Goal: Information Seeking & Learning: Learn about a topic

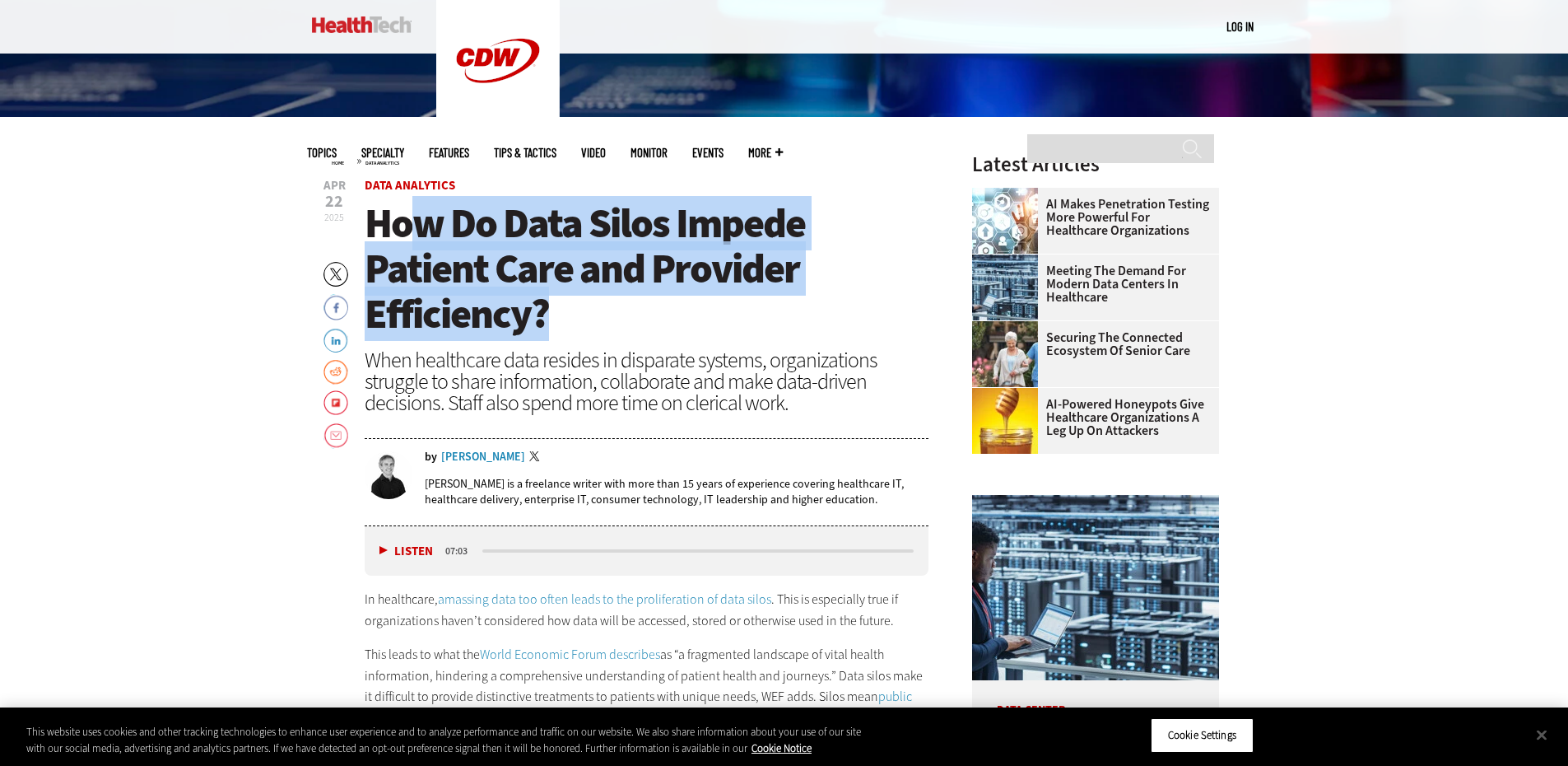
drag, startPoint x: 490, startPoint y: 259, endPoint x: 563, endPoint y: 308, distance: 87.9
click at [563, 308] on h1 "How Do Data Silos Impede Patient Care and Provider Efficiency?" at bounding box center [647, 269] width 564 height 136
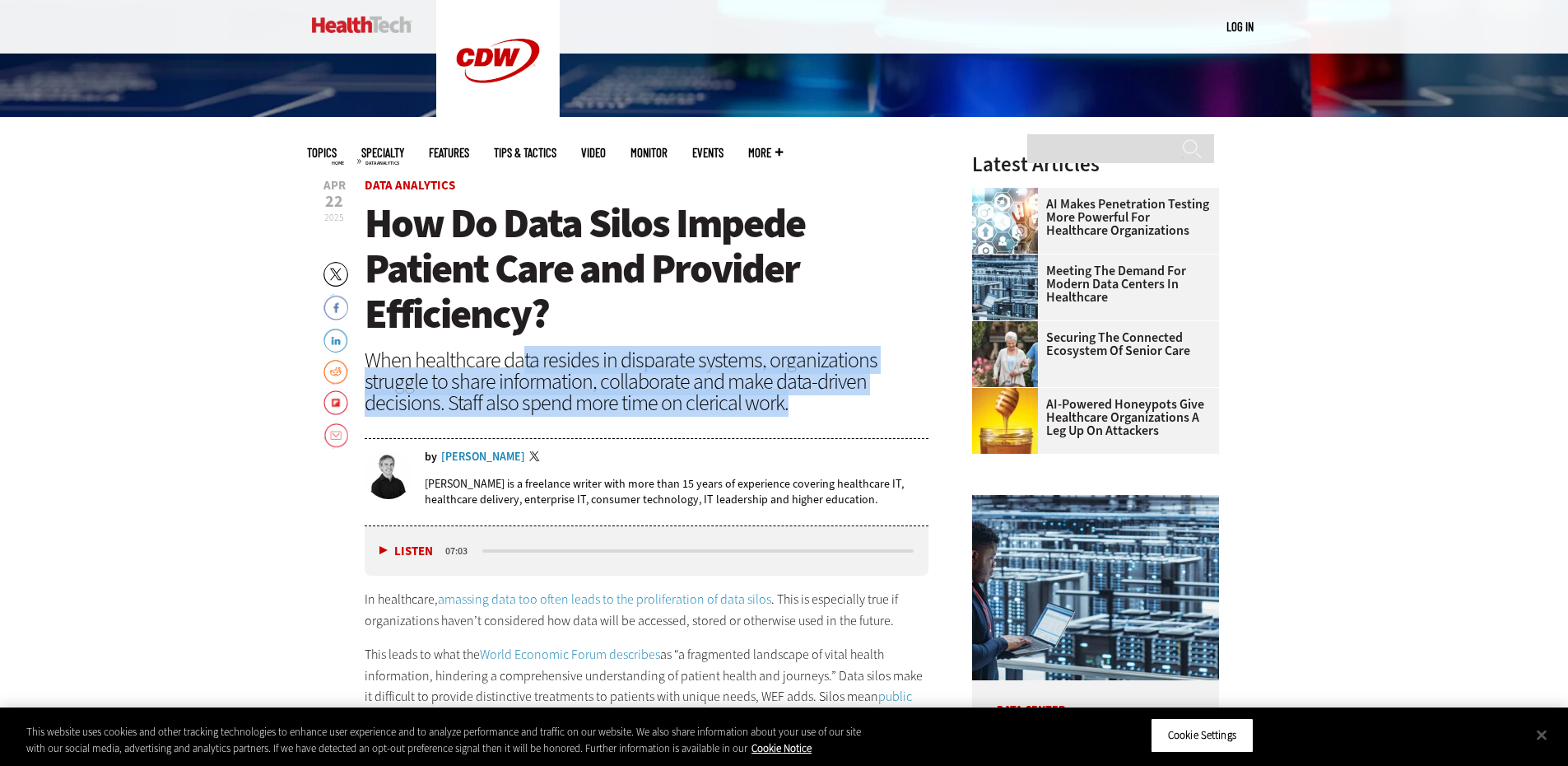
drag, startPoint x: 670, startPoint y: 375, endPoint x: 794, endPoint y: 400, distance: 126.5
click at [794, 400] on div "When healthcare data resides in disparate systems, organizations struggle to sh…" at bounding box center [647, 381] width 564 height 64
drag, startPoint x: 807, startPoint y: 400, endPoint x: 533, endPoint y: 381, distance: 274.7
click at [533, 381] on div "When healthcare data resides in disparate systems, organizations struggle to sh…" at bounding box center [647, 381] width 564 height 64
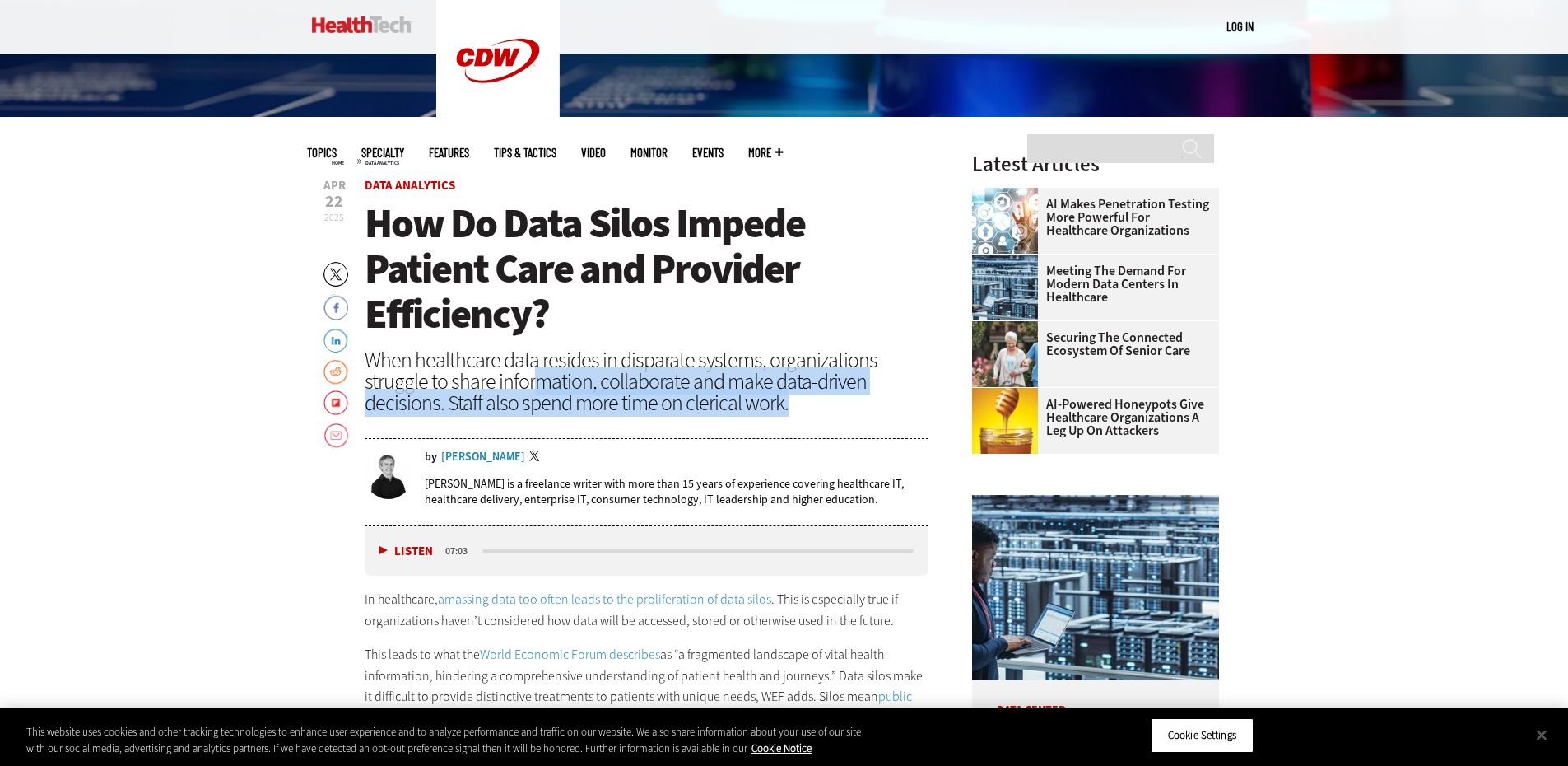
click at [533, 381] on div "When healthcare data resides in disparate systems, organizations struggle to sh…" at bounding box center [647, 381] width 564 height 64
drag, startPoint x: 542, startPoint y: 368, endPoint x: 825, endPoint y: 409, distance: 286.0
click at [825, 409] on div "When healthcare data resides in disparate systems, organizations struggle to sh…" at bounding box center [647, 381] width 564 height 64
drag, startPoint x: 772, startPoint y: 386, endPoint x: 797, endPoint y: 397, distance: 27.3
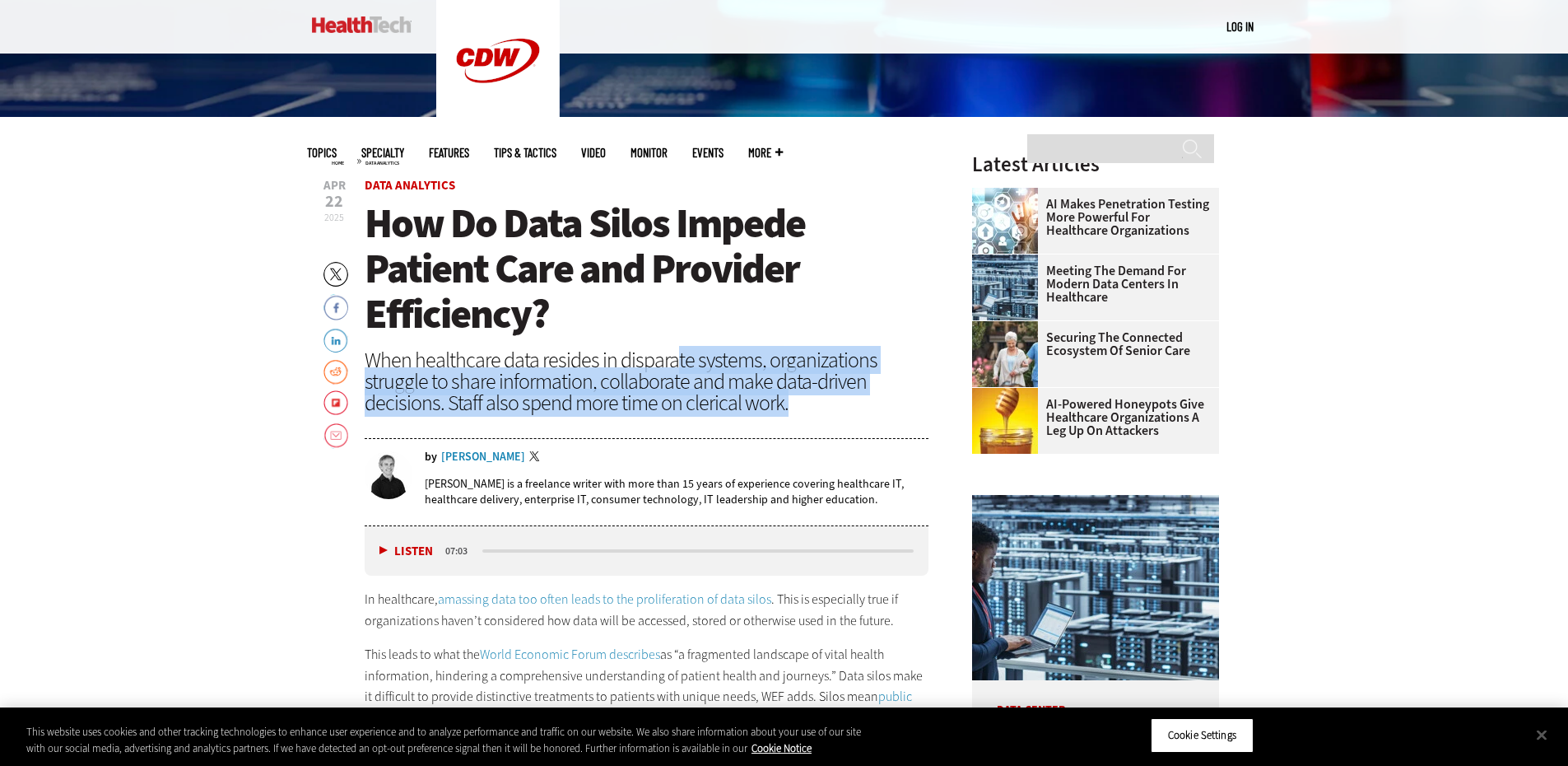
click at [797, 397] on div "When healthcare data resides in disparate systems, organizations struggle to sh…" at bounding box center [647, 381] width 564 height 64
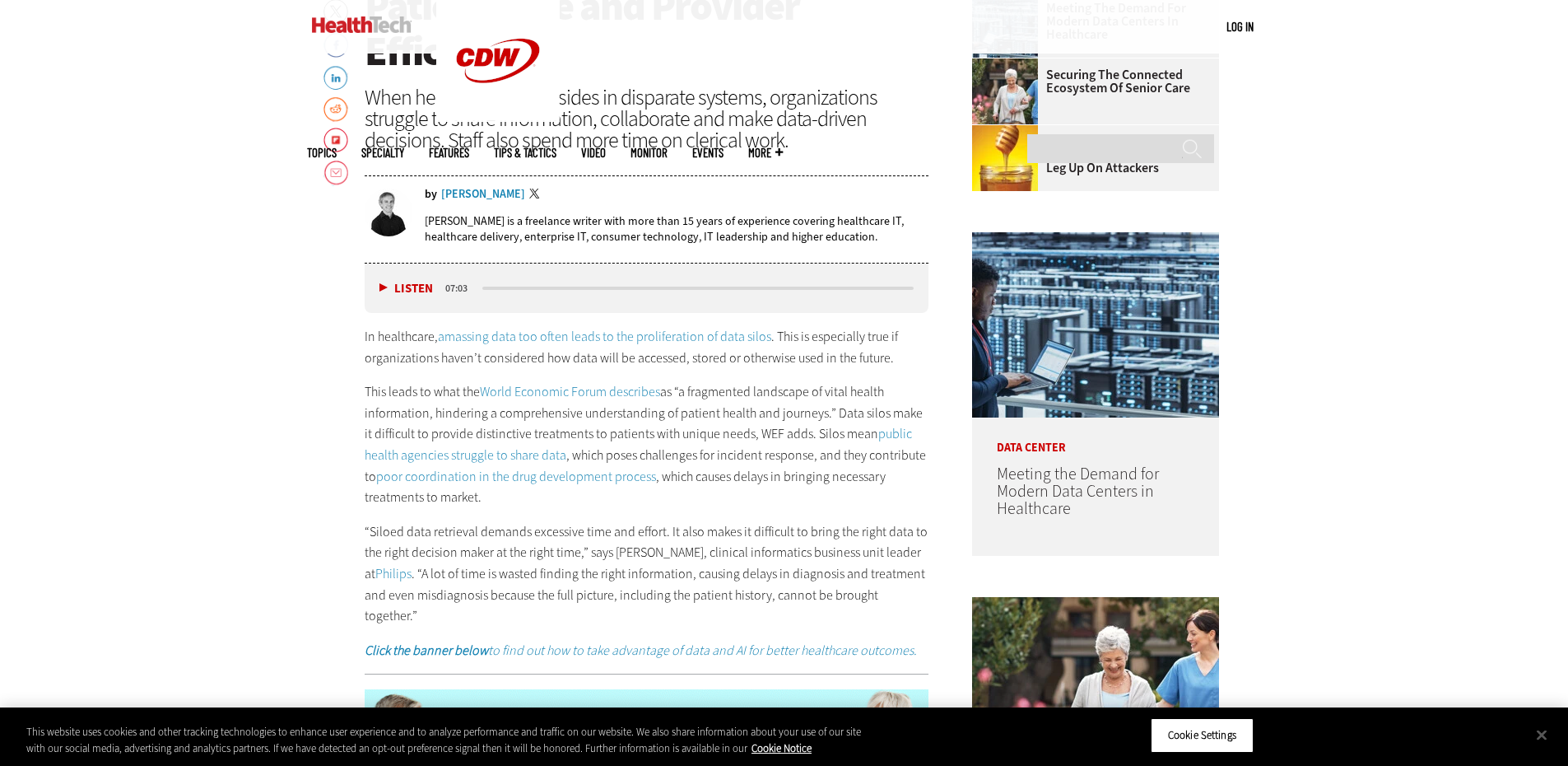
scroll to position [906, 0]
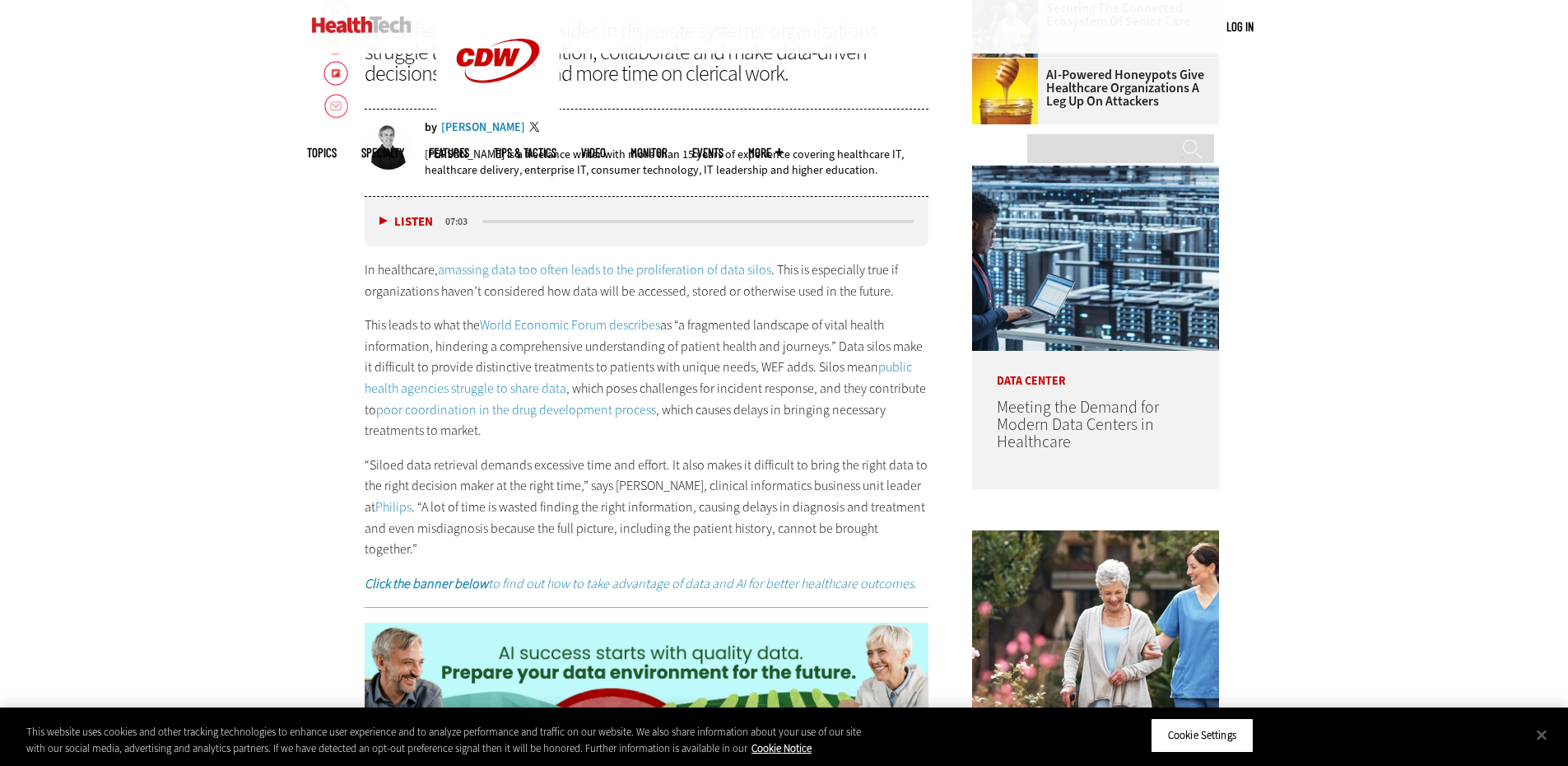
drag, startPoint x: 395, startPoint y: 331, endPoint x: 797, endPoint y: 438, distance: 416.0
click at [797, 438] on p "This leads to what the World Economic Forum describes as “a fragmented landscap…" at bounding box center [647, 377] width 564 height 127
drag, startPoint x: 853, startPoint y: 429, endPoint x: 340, endPoint y: 314, distance: 525.7
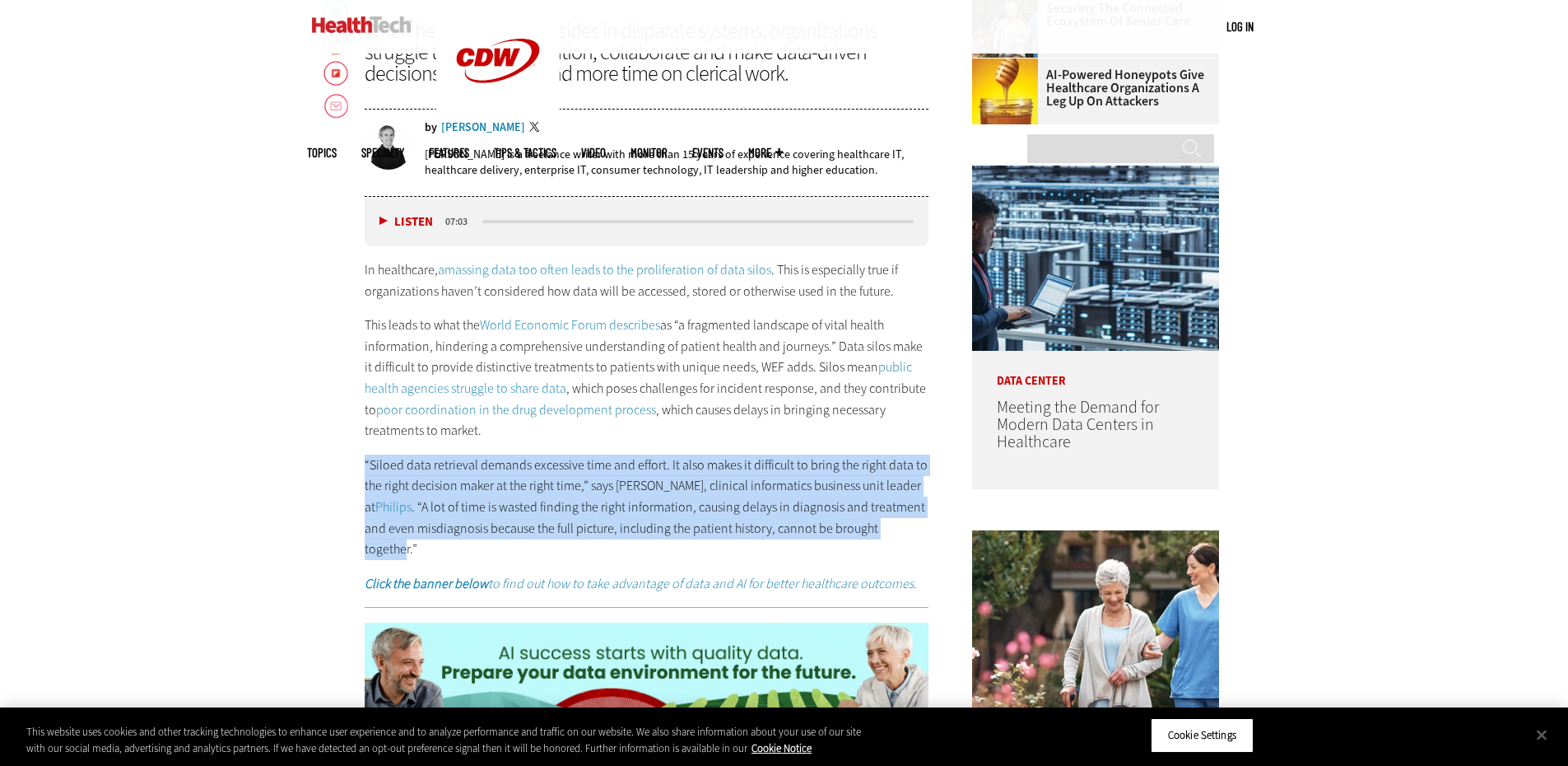
drag, startPoint x: 478, startPoint y: 470, endPoint x: 913, endPoint y: 525, distance: 438.5
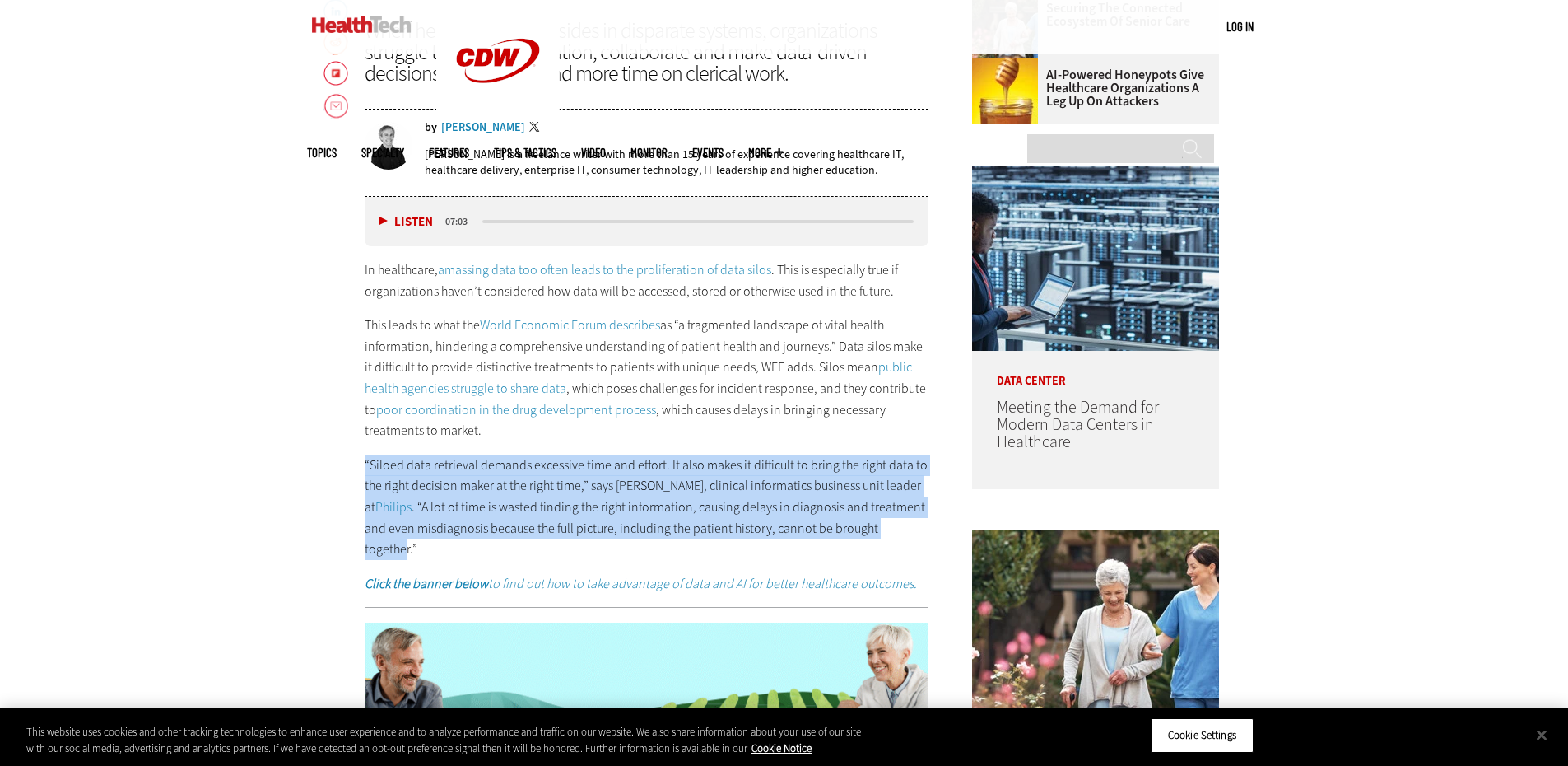
click at [912, 522] on p "“Siloed data retrieval demands excessive time and effort. It also makes it diff…" at bounding box center [647, 507] width 564 height 105
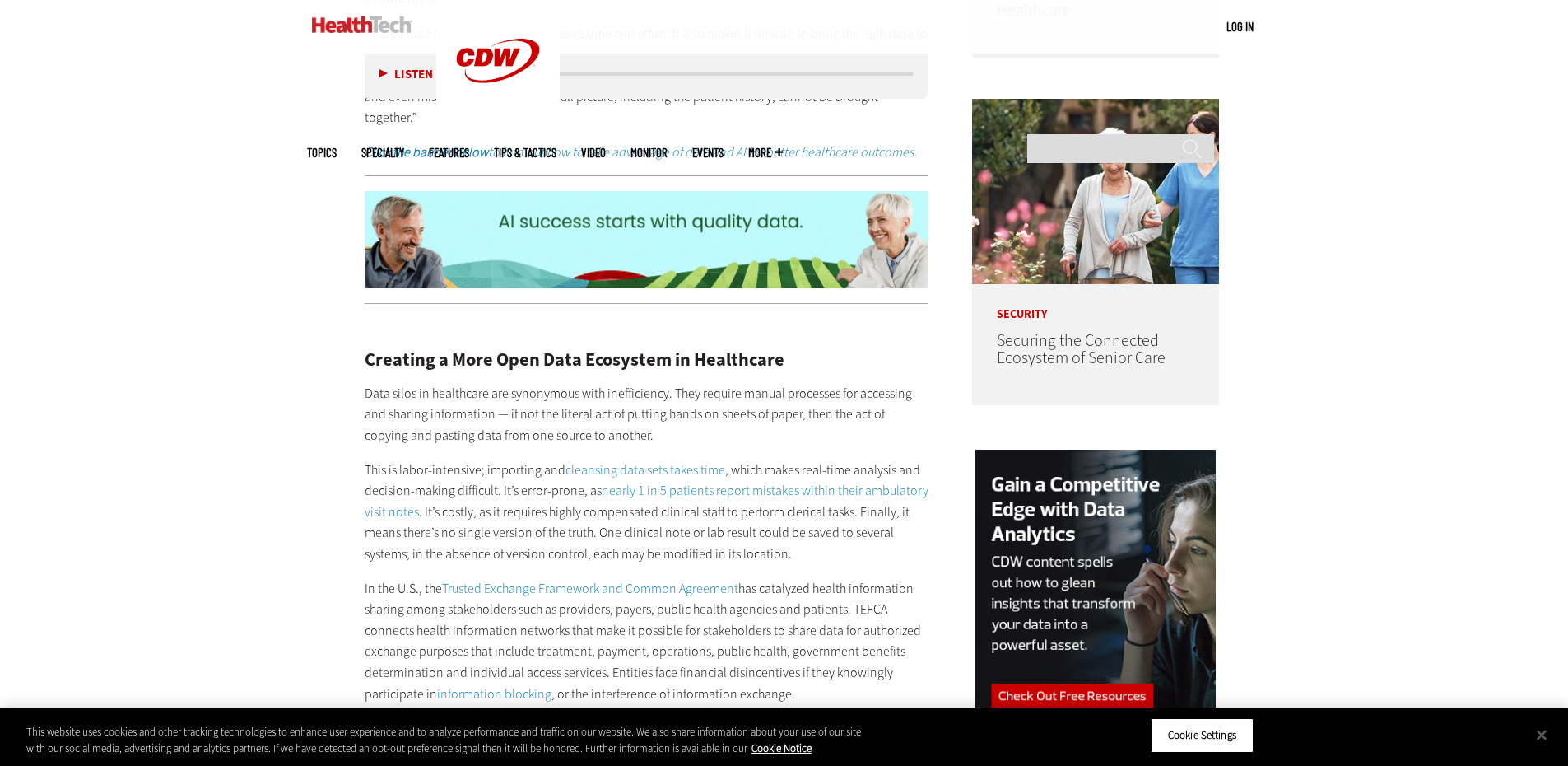
scroll to position [1400, 0]
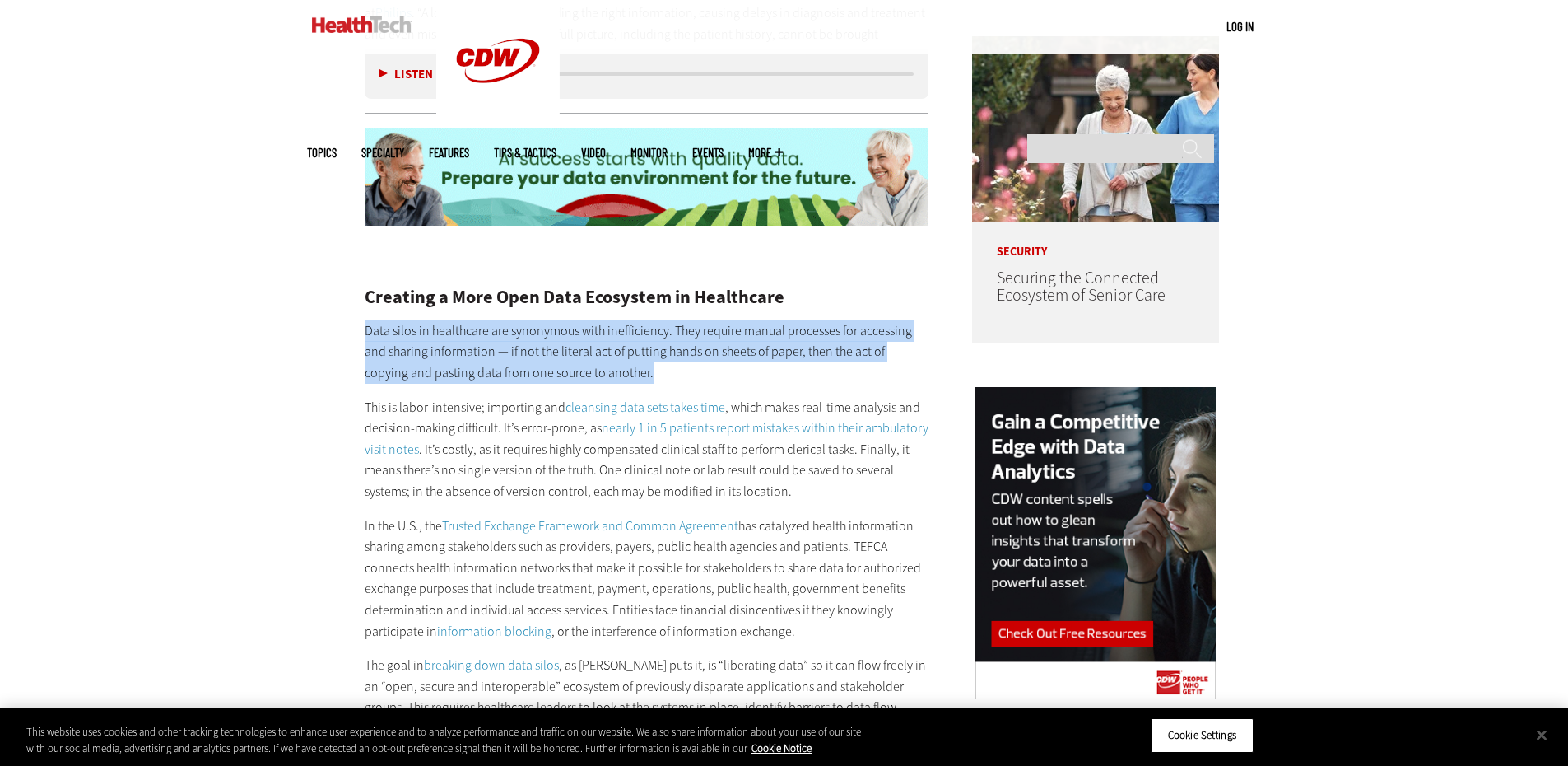
drag, startPoint x: 287, startPoint y: 298, endPoint x: 714, endPoint y: 357, distance: 431.1
click at [718, 357] on p "Data silos in healthcare are synonymous with inefficiency. They require manual …" at bounding box center [647, 352] width 564 height 63
click at [724, 355] on p "Data silos in healthcare are synonymous with inefficiency. They require manual …" at bounding box center [647, 352] width 564 height 63
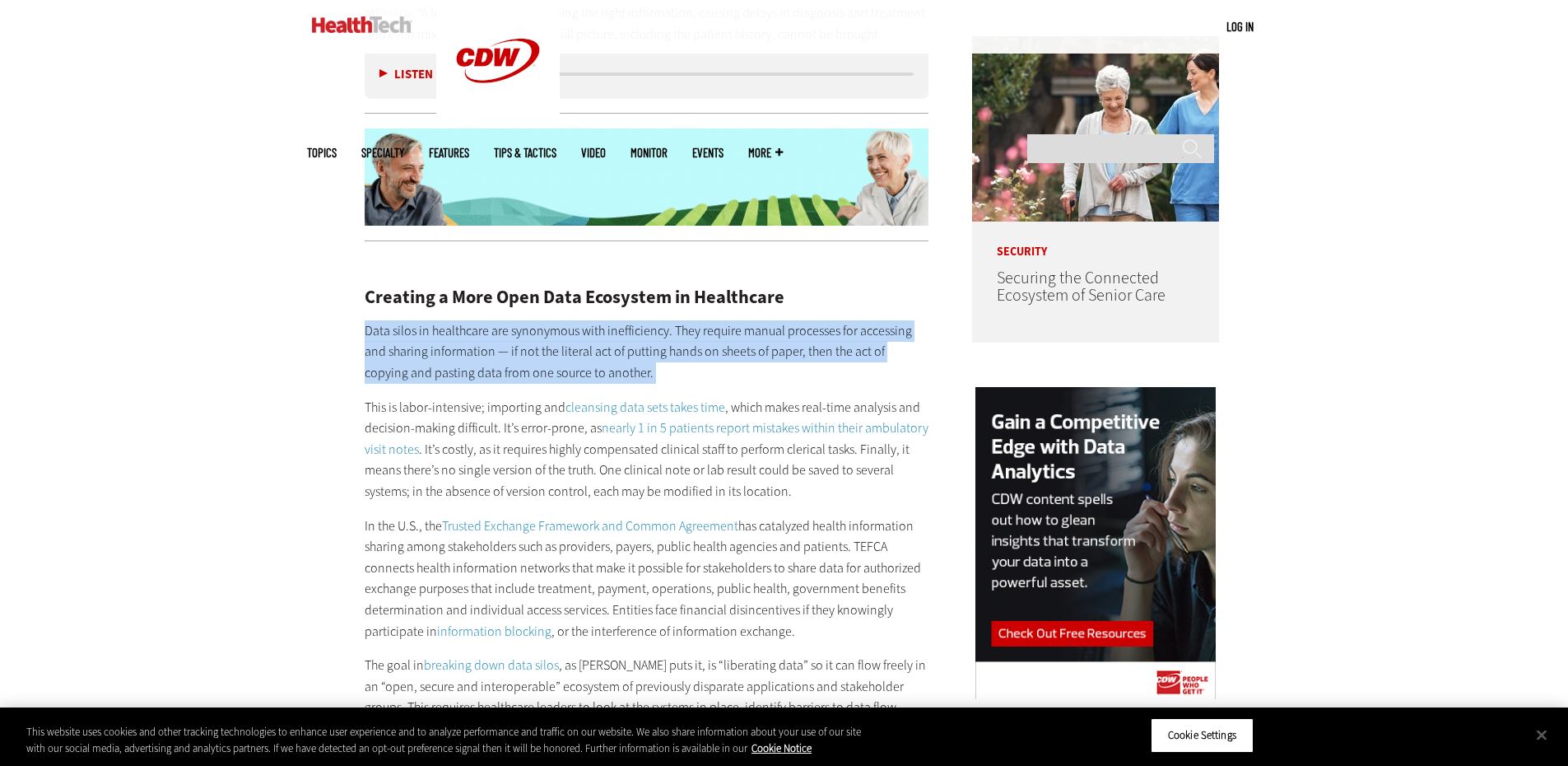
drag, startPoint x: 724, startPoint y: 355, endPoint x: 264, endPoint y: 303, distance: 462.9
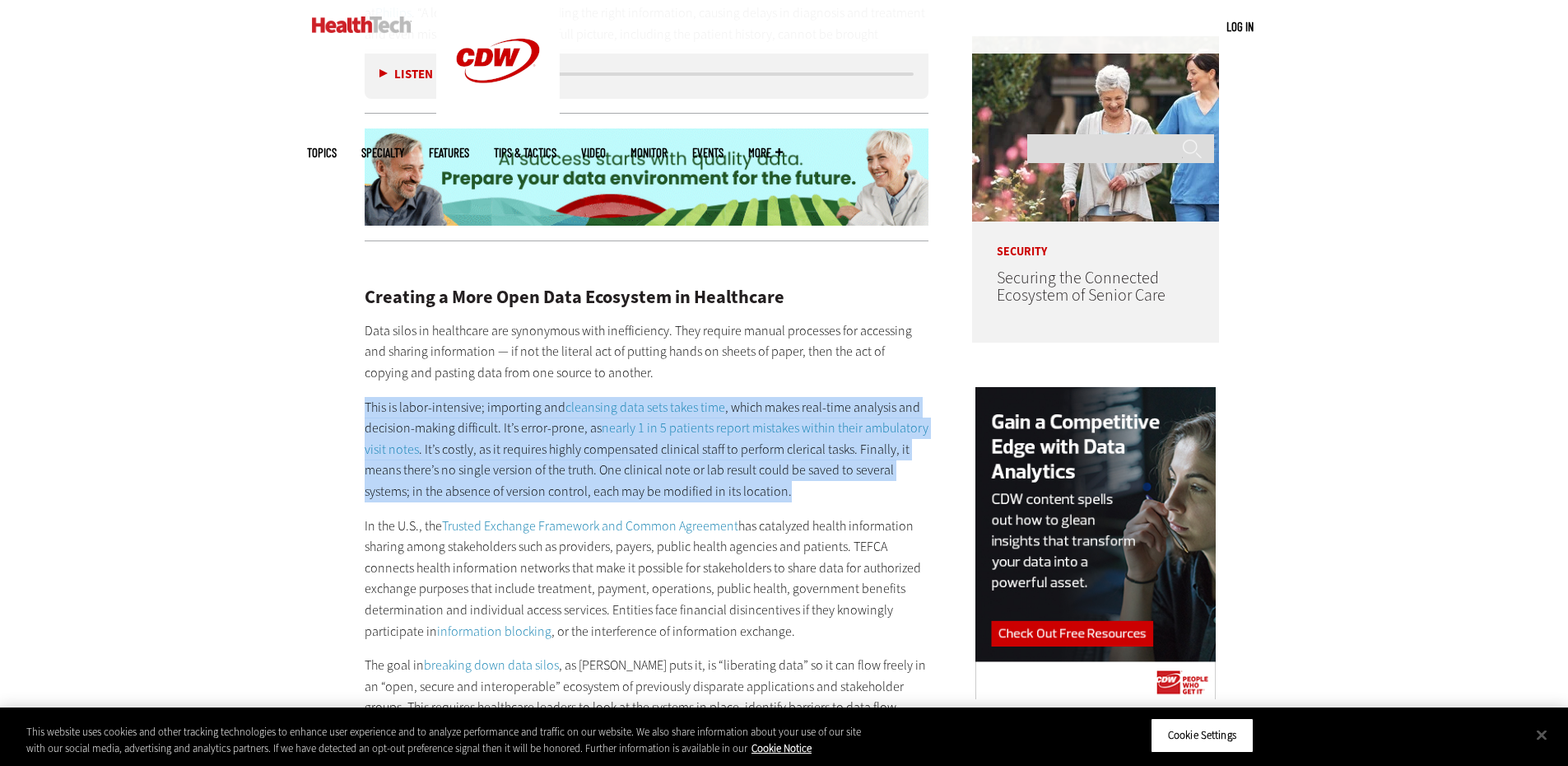
drag, startPoint x: 292, startPoint y: 392, endPoint x: 880, endPoint y: 471, distance: 593.3
click at [880, 471] on p "This is labor-intensive; importing and cleansing data sets takes time , which m…" at bounding box center [647, 449] width 564 height 105
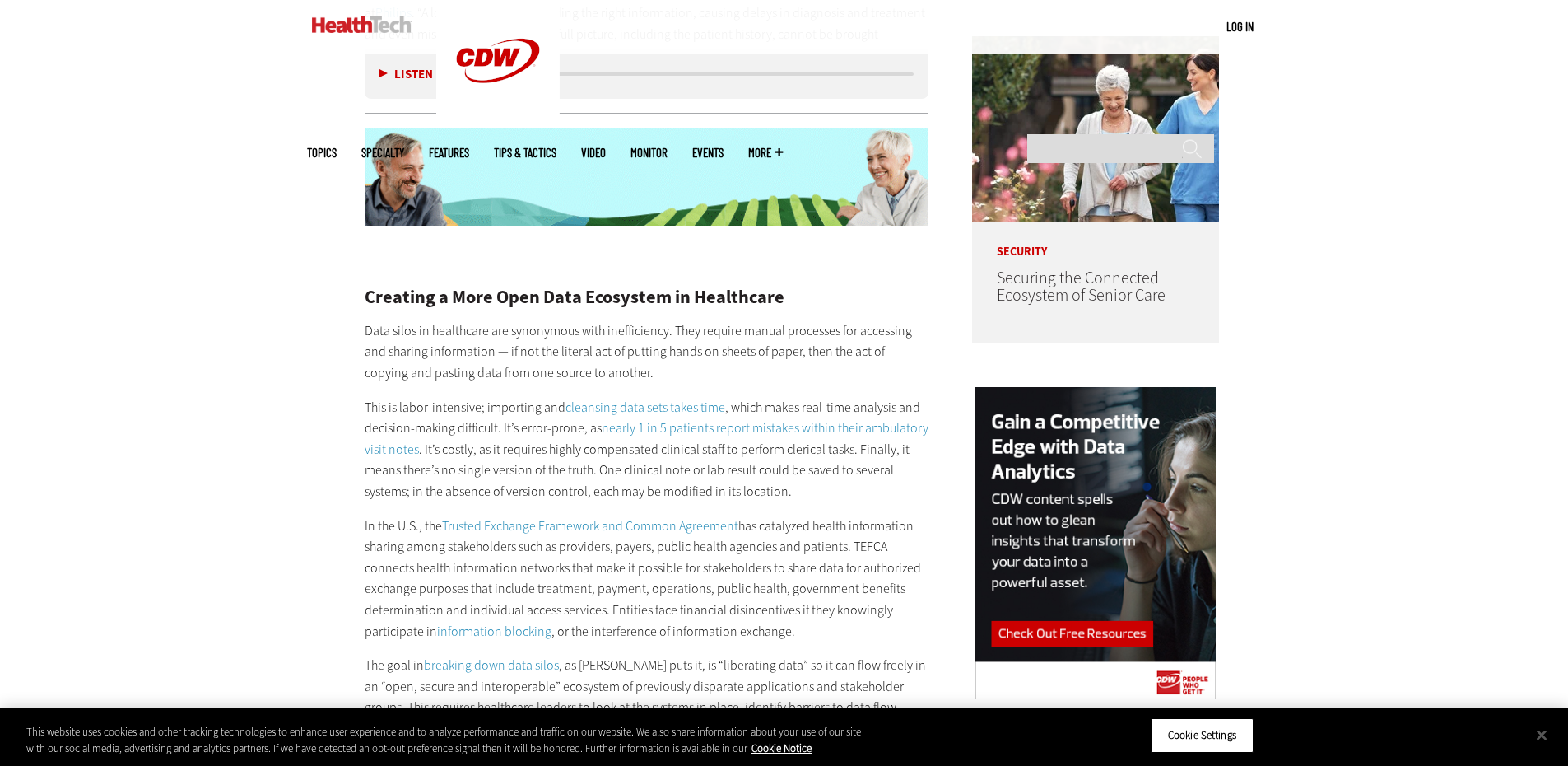
click at [880, 471] on p "This is labor-intensive; importing and cleansing data sets takes time , which m…" at bounding box center [647, 449] width 564 height 105
click at [887, 470] on p "This is labor-intensive; importing and cleansing data sets takes time , which m…" at bounding box center [647, 449] width 564 height 105
click at [886, 470] on p "This is labor-intensive; importing and cleansing data sets takes time , which m…" at bounding box center [647, 449] width 564 height 105
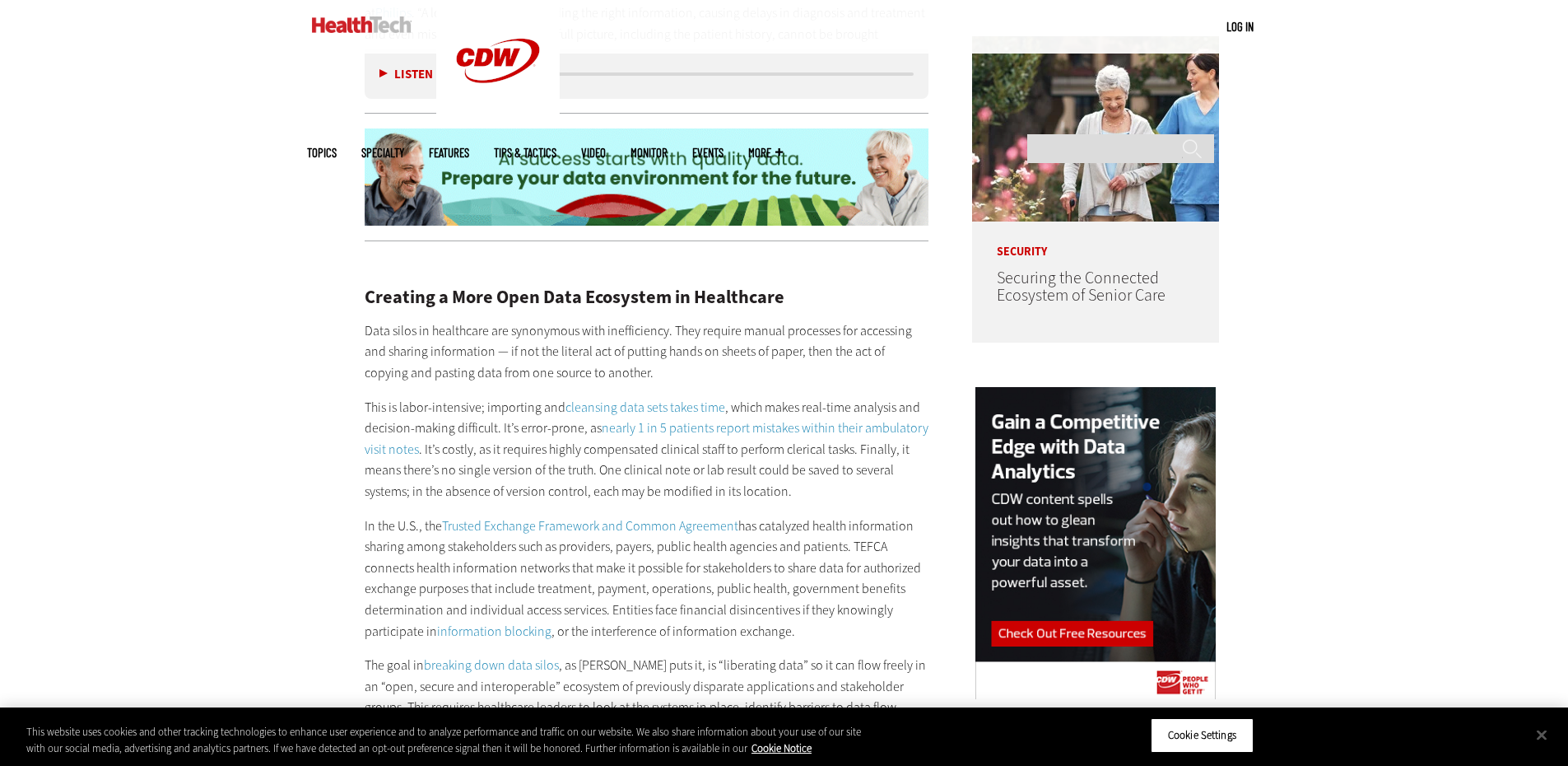
click at [885, 470] on p "This is labor-intensive; importing and cleansing data sets takes time , which m…" at bounding box center [647, 449] width 564 height 105
click at [882, 470] on p "This is labor-intensive; importing and cleansing data sets takes time , which m…" at bounding box center [647, 449] width 564 height 105
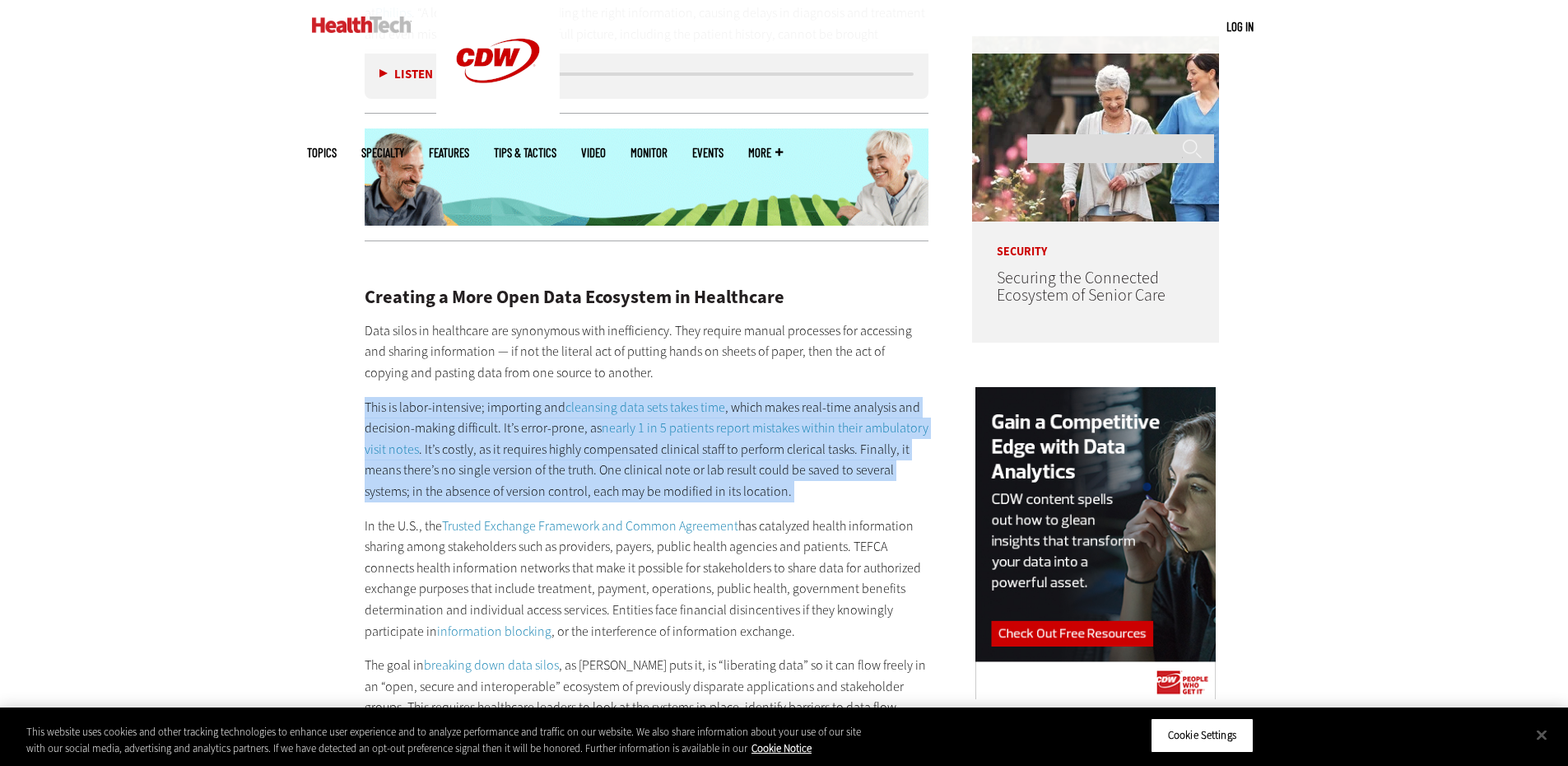
click at [882, 470] on p "This is labor-intensive; importing and cleansing data sets takes time , which m…" at bounding box center [647, 449] width 564 height 105
click at [909, 469] on p "This is labor-intensive; importing and cleansing data sets takes time , which m…" at bounding box center [647, 449] width 564 height 105
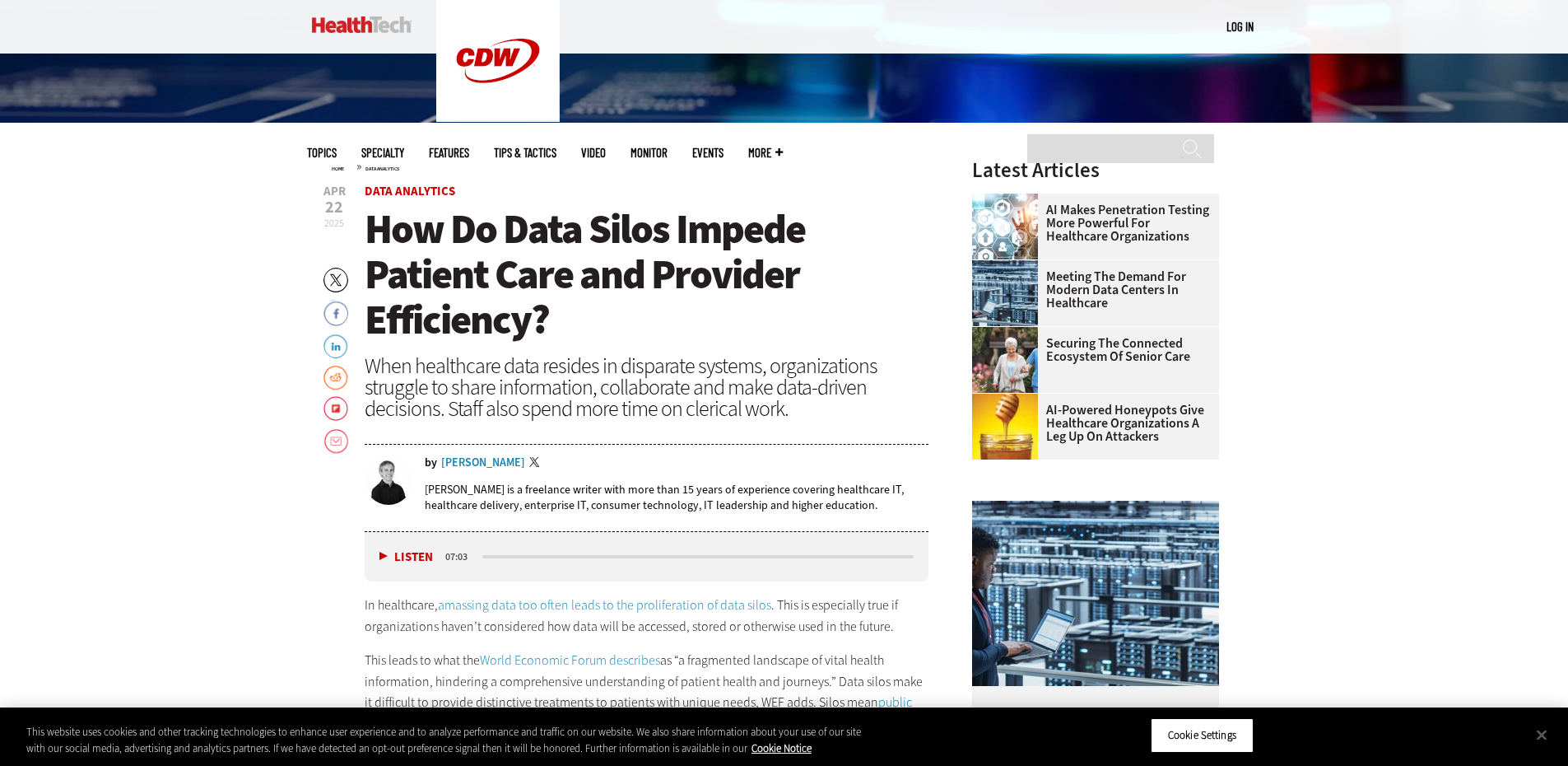
scroll to position [0, 0]
